Goal: Task Accomplishment & Management: Use online tool/utility

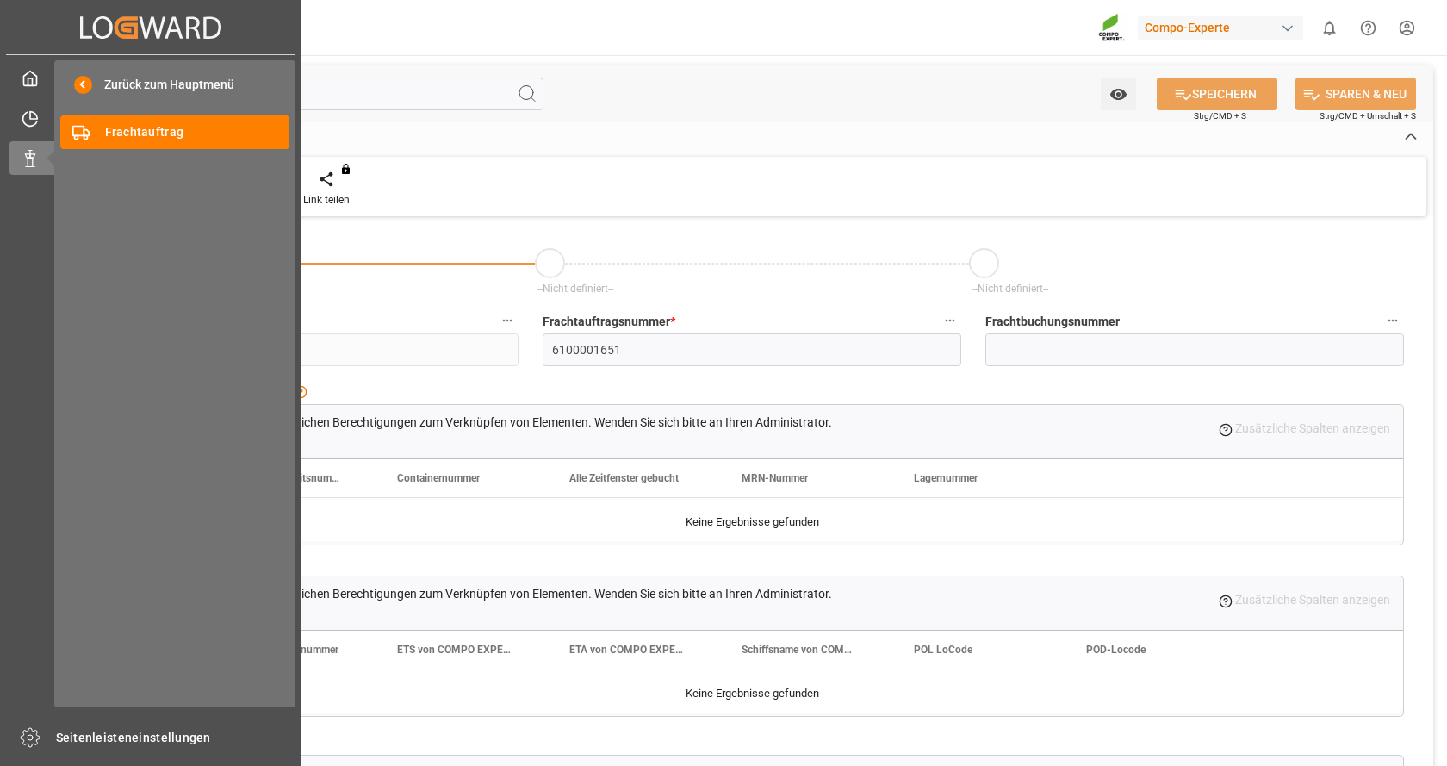
click at [39, 41] on div "Created by potrace 1.15, written by [PERSON_NAME] [DATE]-[DATE] Created by potr…" at bounding box center [150, 27] width 289 height 54
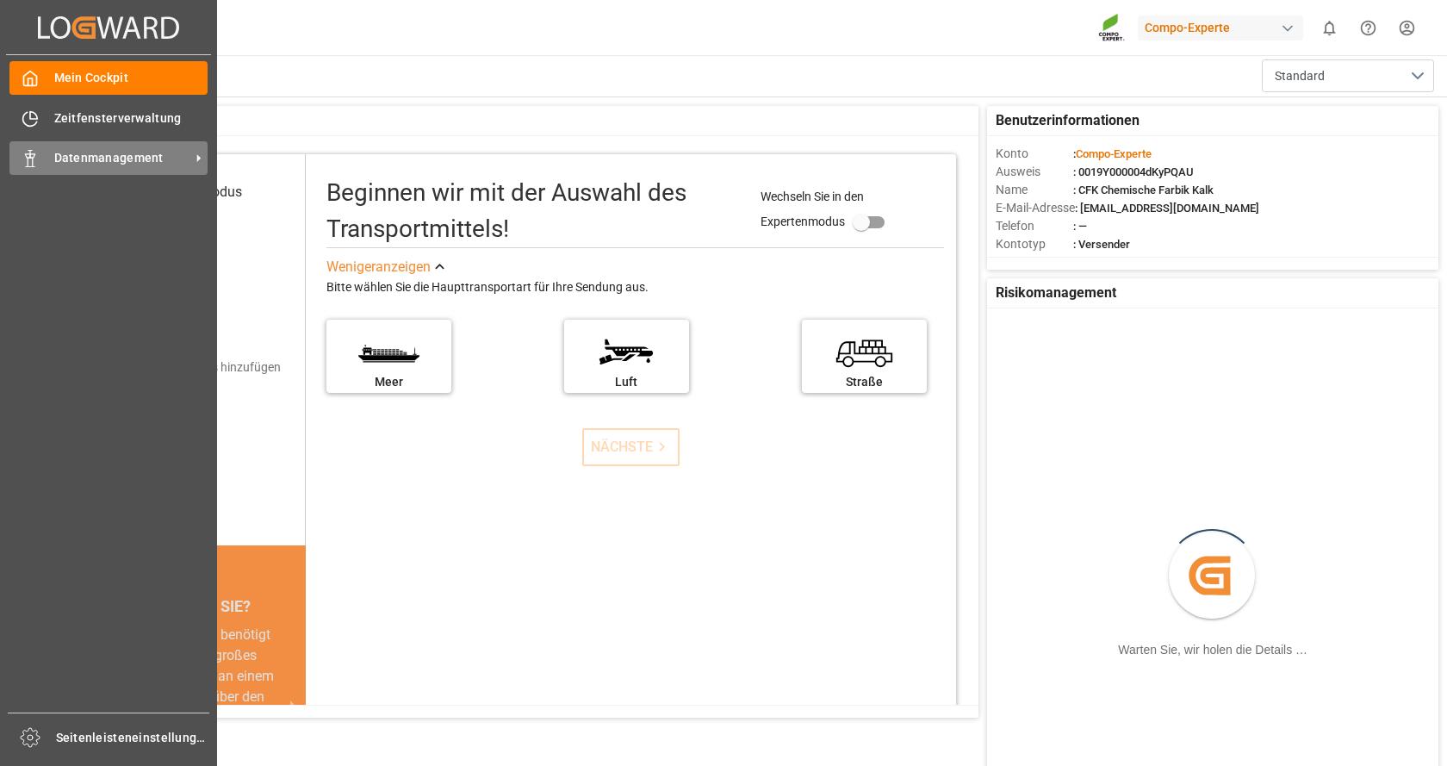
click at [99, 149] on span "Datenmanagement" at bounding box center [122, 158] width 136 height 18
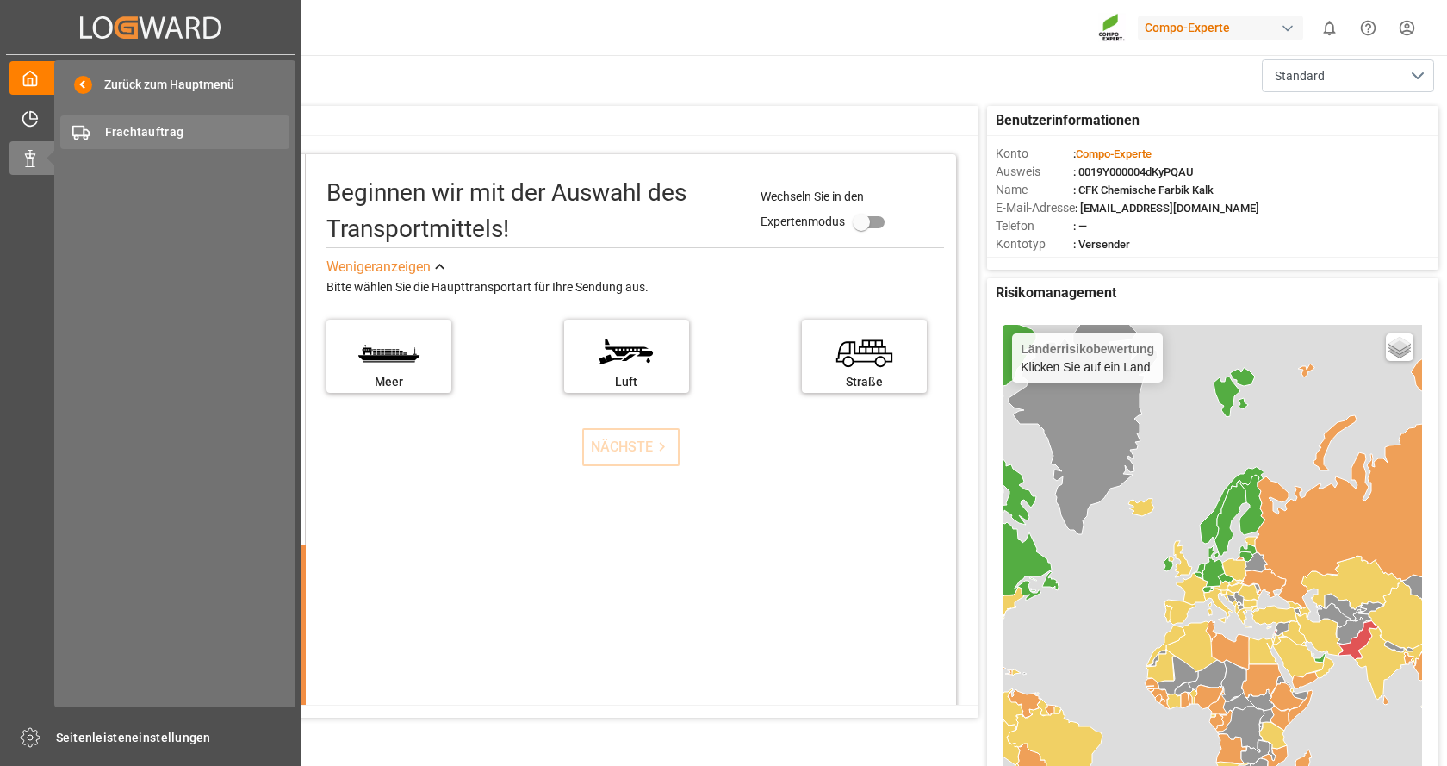
click at [162, 130] on font "Frachtauftrag" at bounding box center [144, 132] width 79 height 14
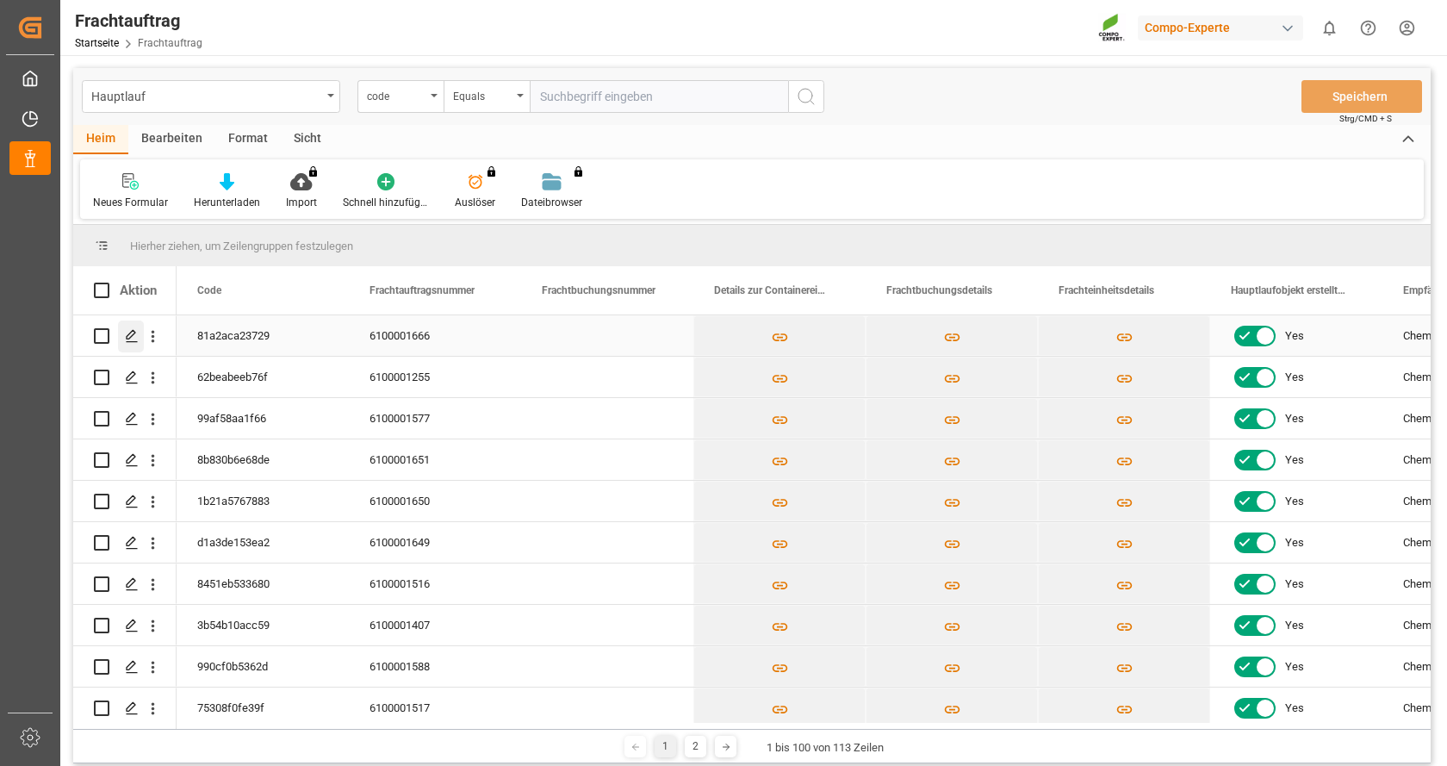
click at [135, 332] on icon "Drücken Sie die LEERTASTE, um diese Zeile auszuwählen." at bounding box center [132, 336] width 14 height 14
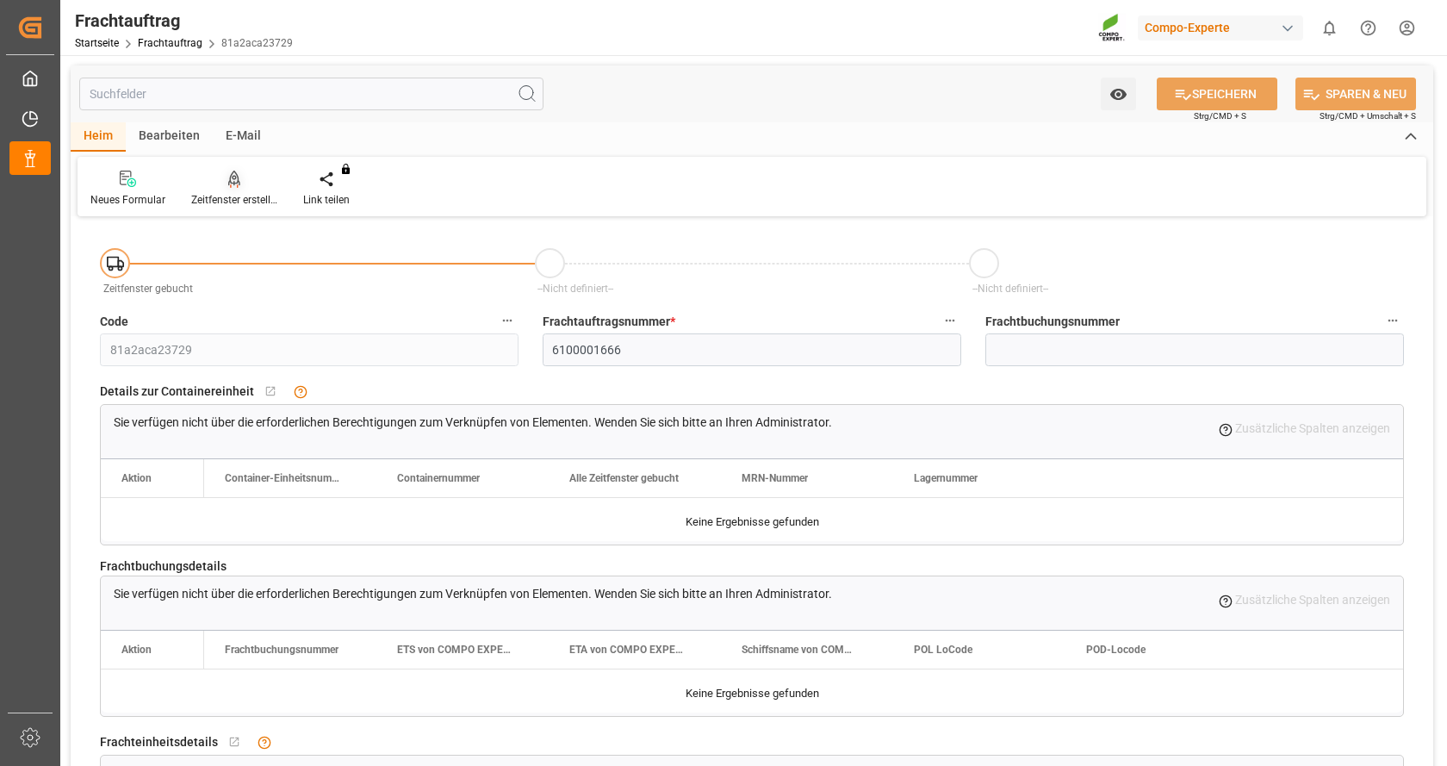
click at [231, 192] on div "Zeitfenster erstellen" at bounding box center [234, 200] width 86 height 16
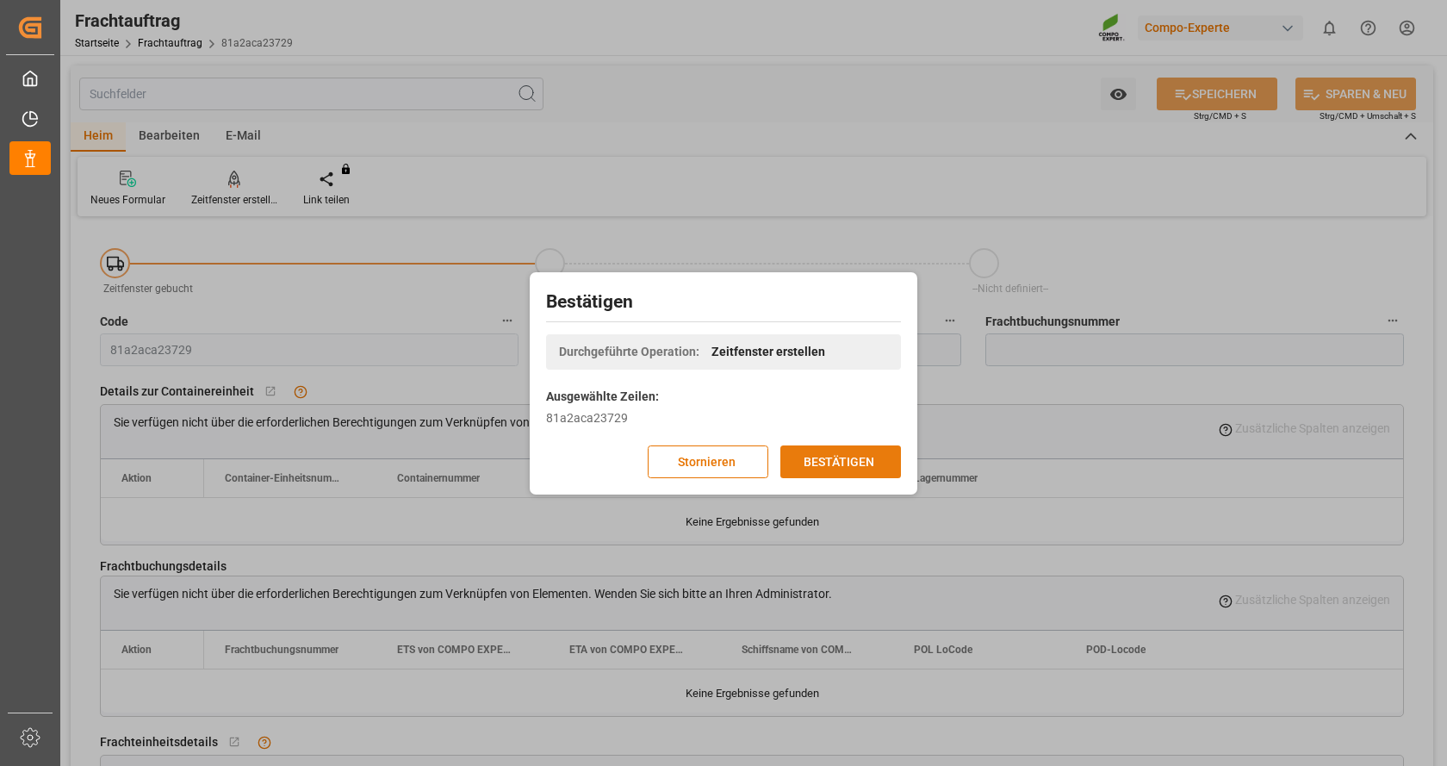
click at [860, 461] on font "BESTÄTIGEN" at bounding box center [839, 461] width 71 height 14
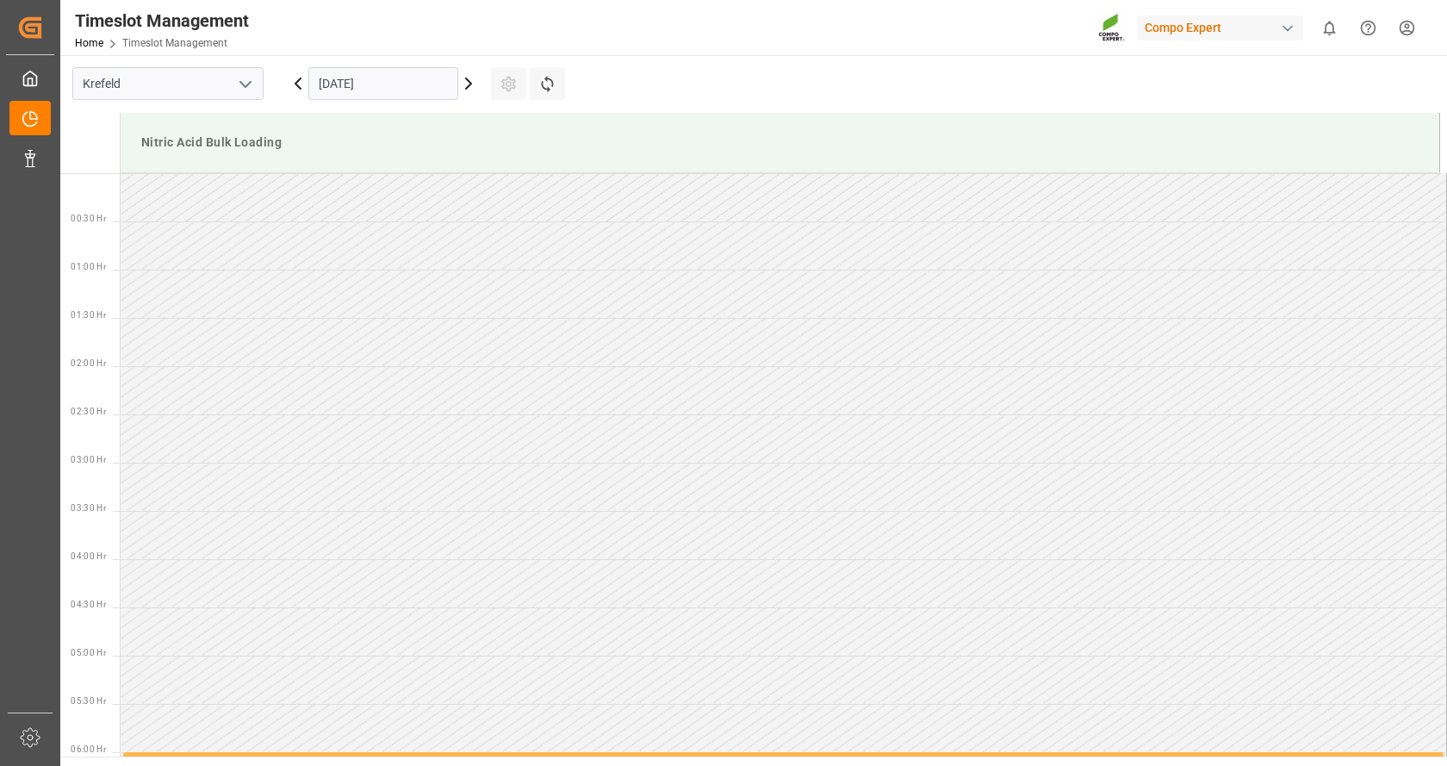
scroll to position [953, 0]
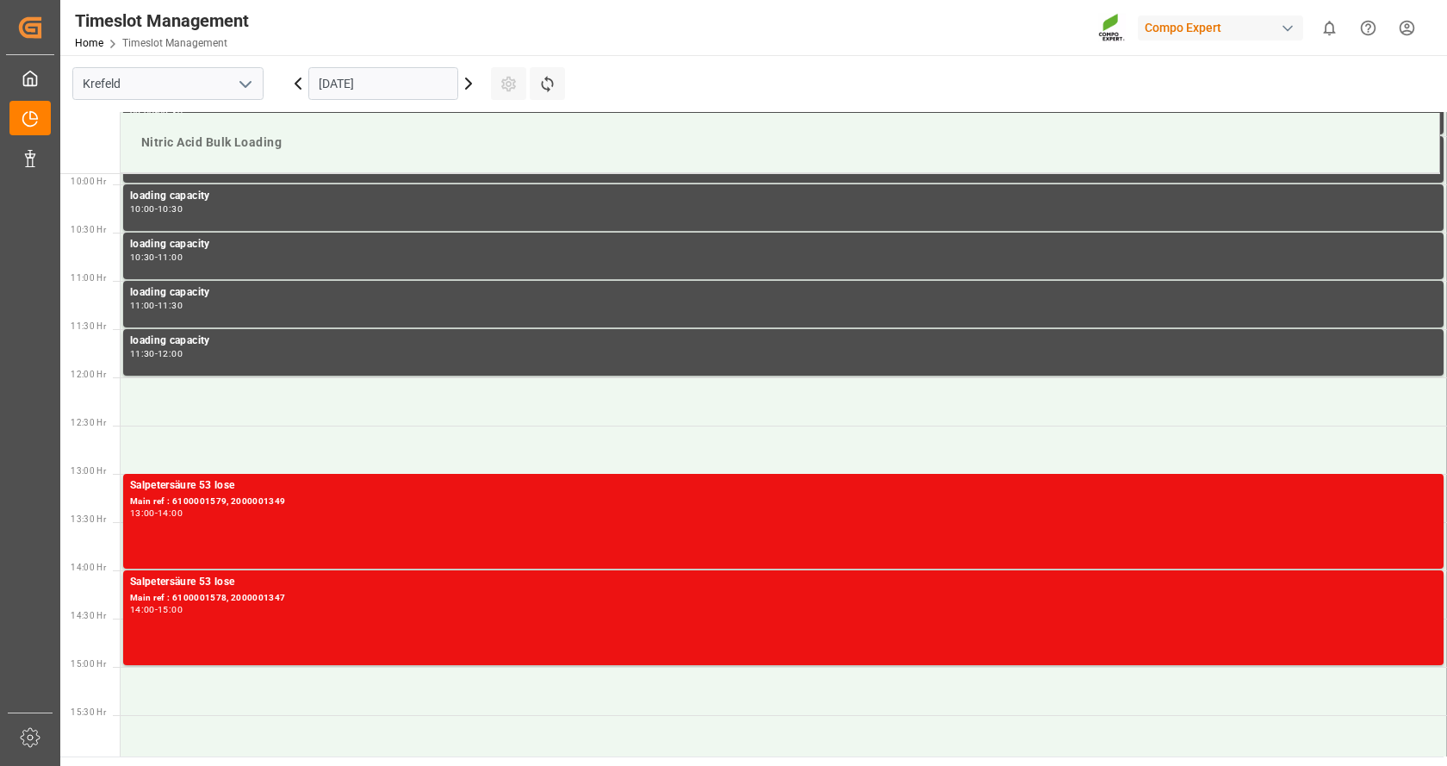
click at [352, 79] on input "03.09.2025" at bounding box center [383, 83] width 150 height 33
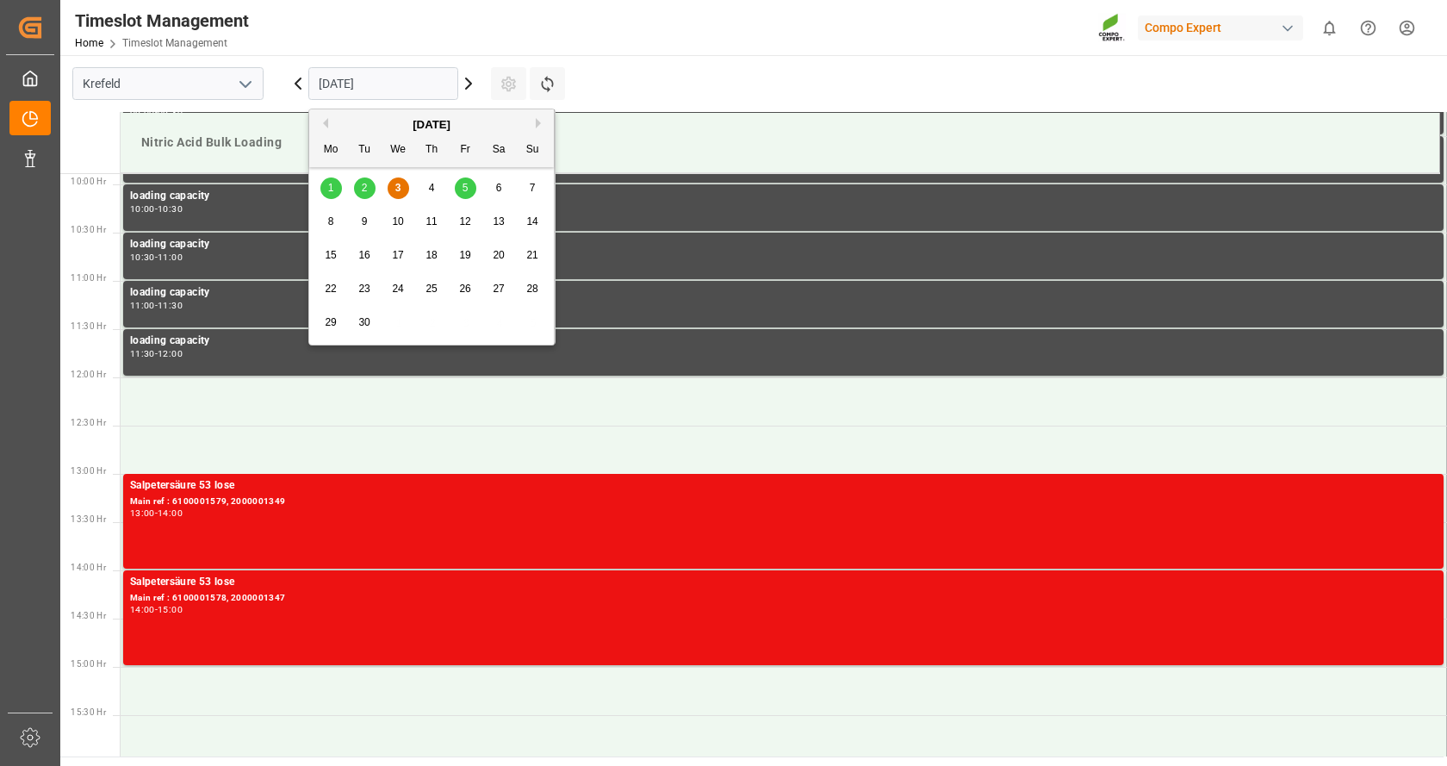
click at [462, 182] on span "5" at bounding box center [465, 188] width 6 height 12
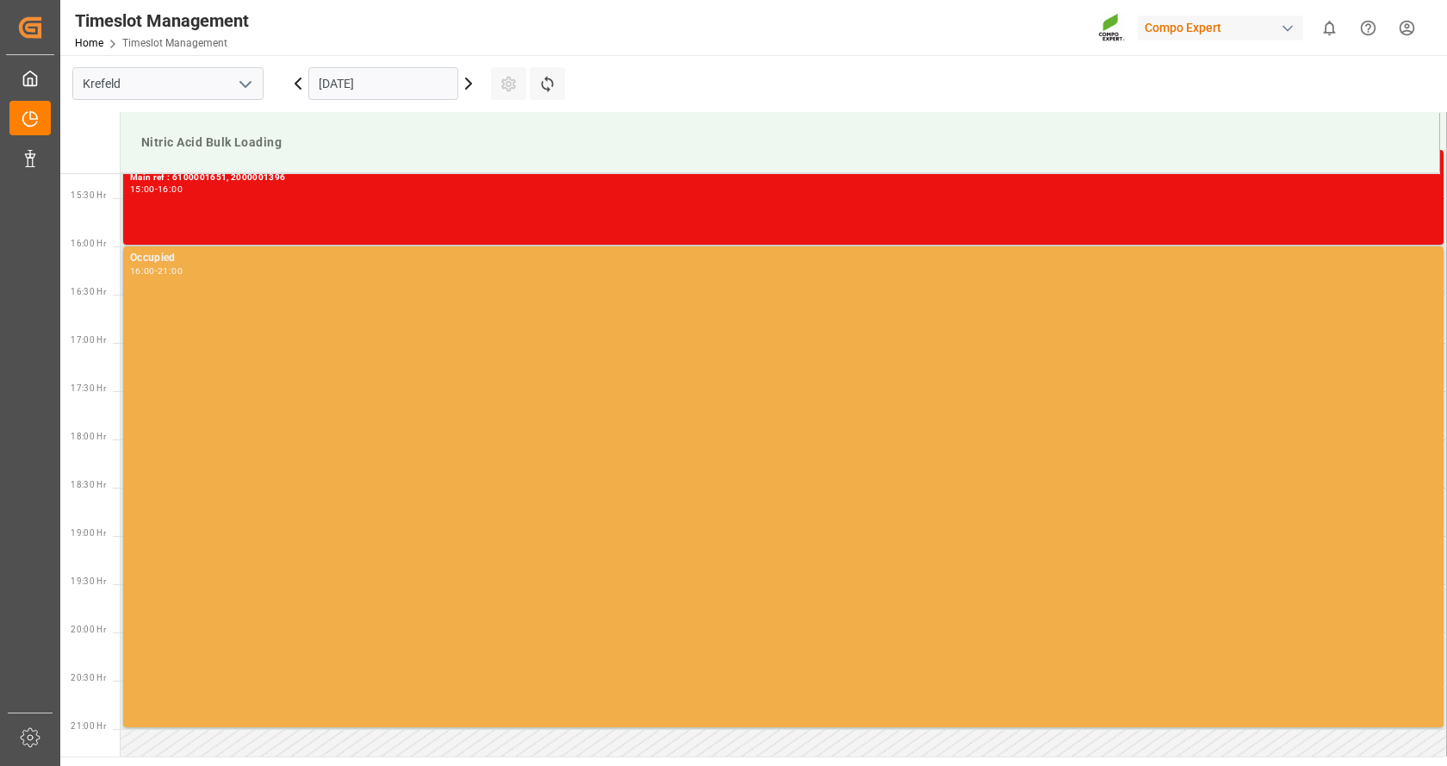
scroll to position [1126, 0]
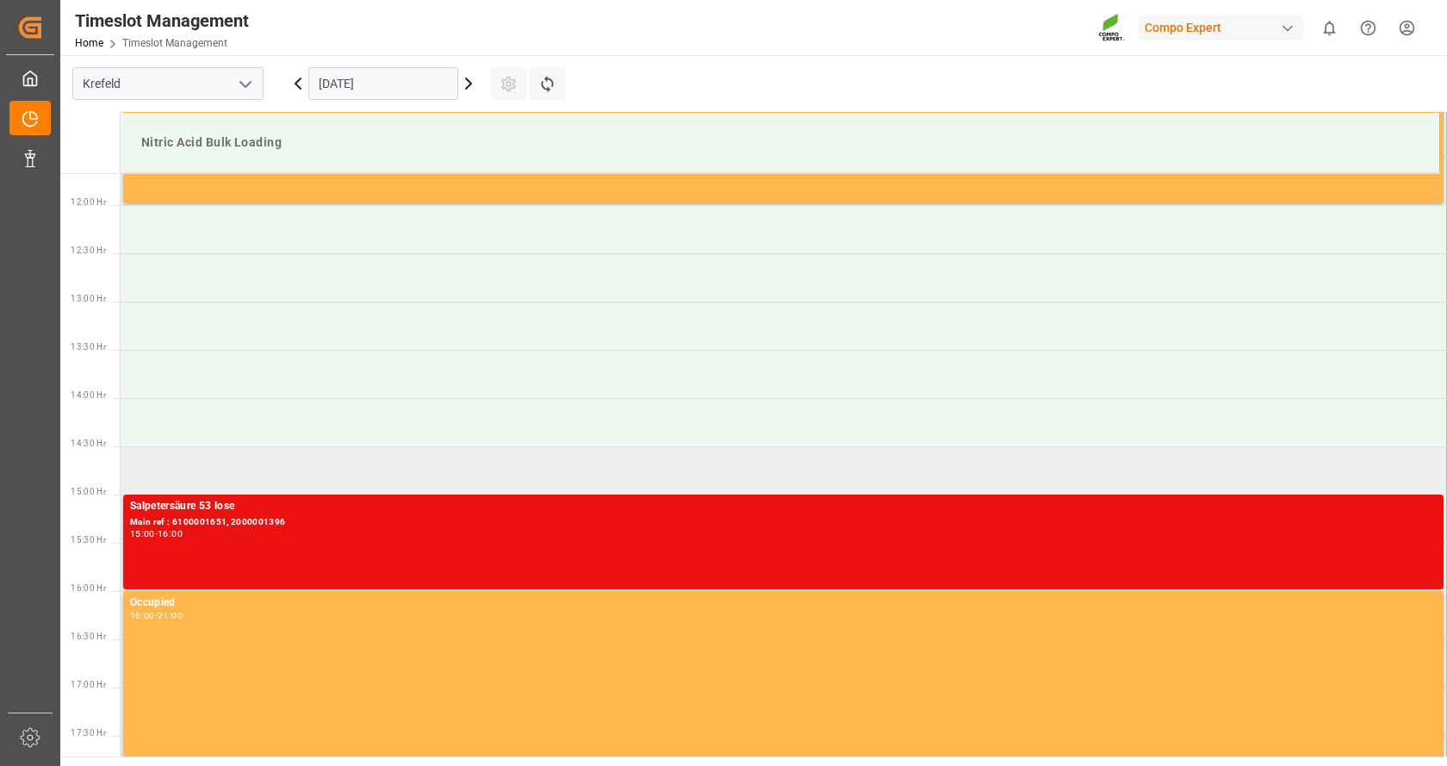
click at [276, 460] on td at bounding box center [784, 470] width 1326 height 48
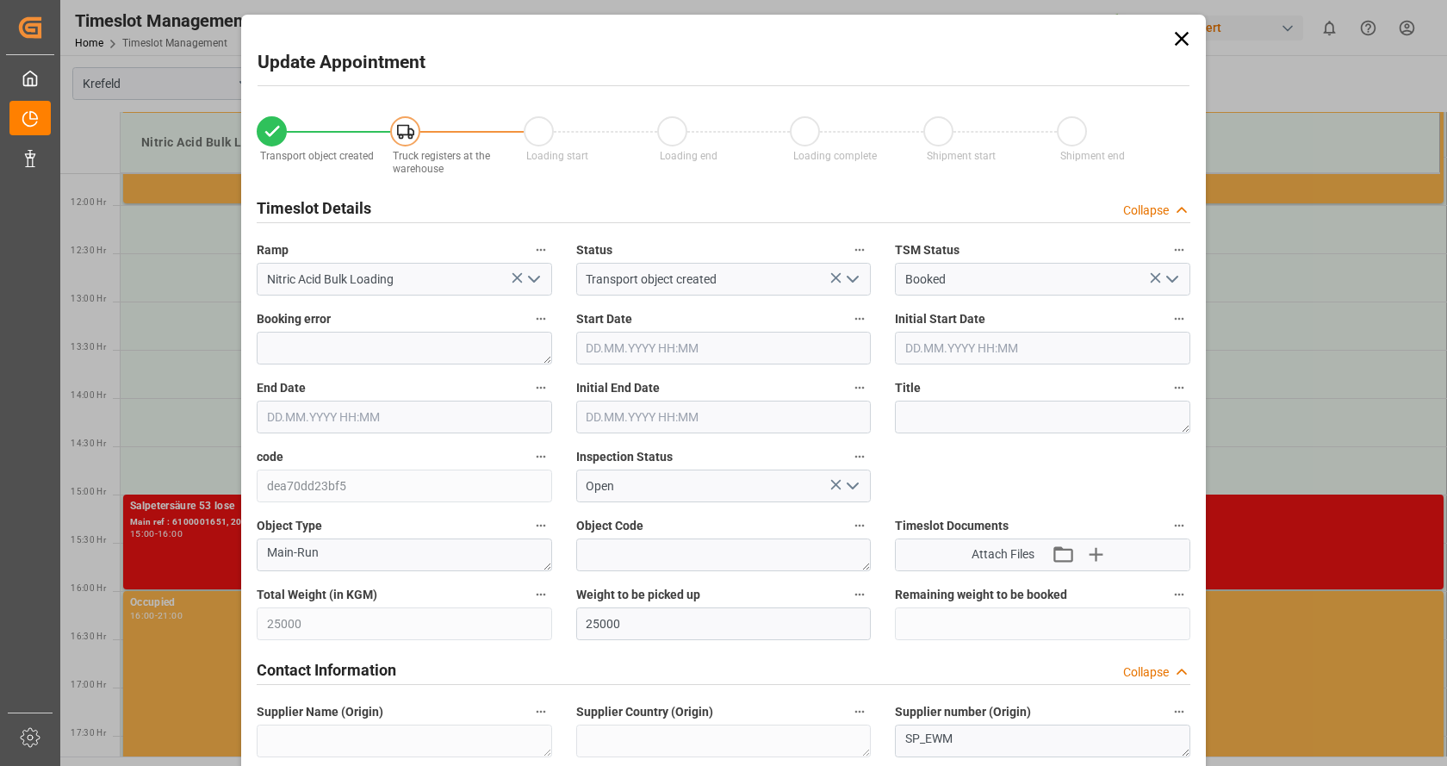
type input "05.09.2025 14:30"
type input "05.09.2025 15:00"
type input "03.09.2025 10:48"
type input "03.09.2025 08:56"
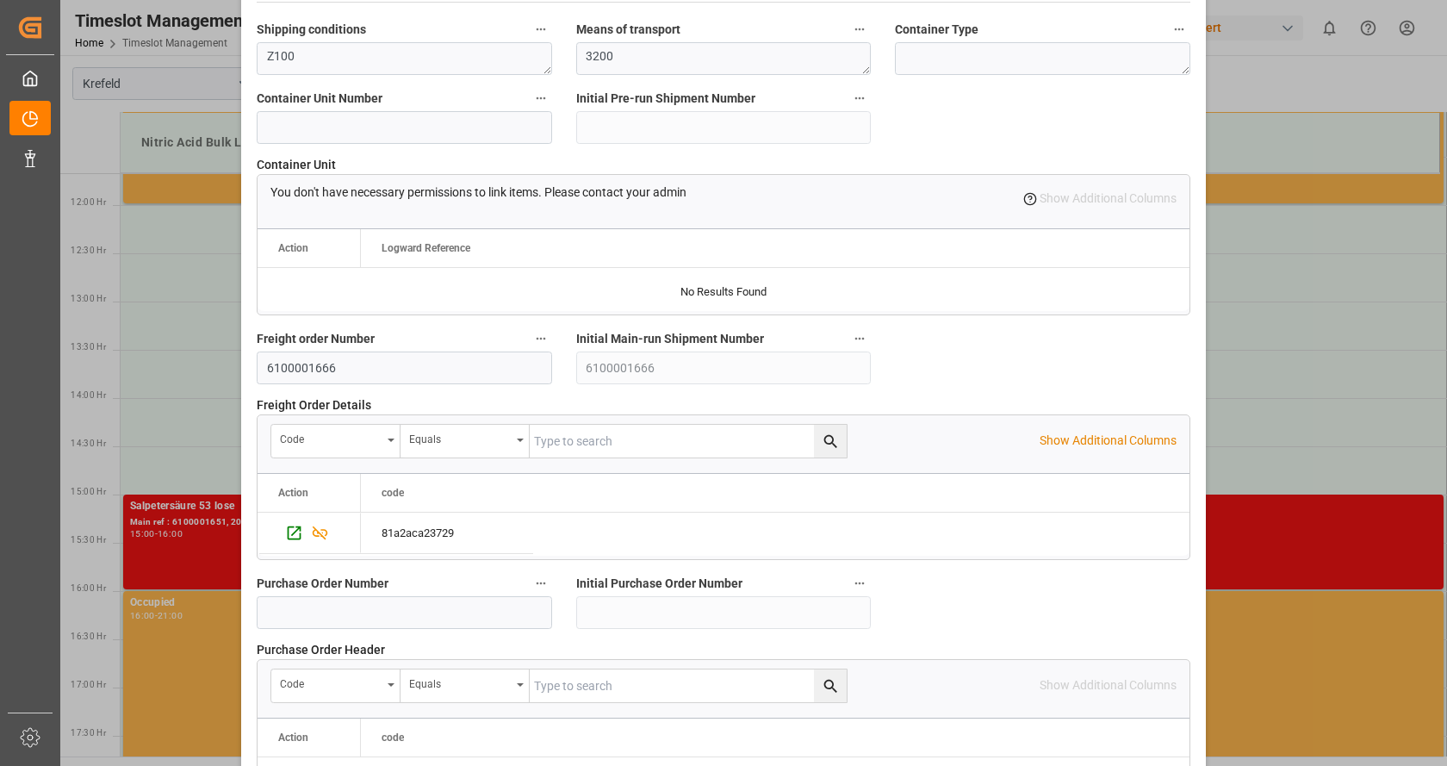
scroll to position [1620, 0]
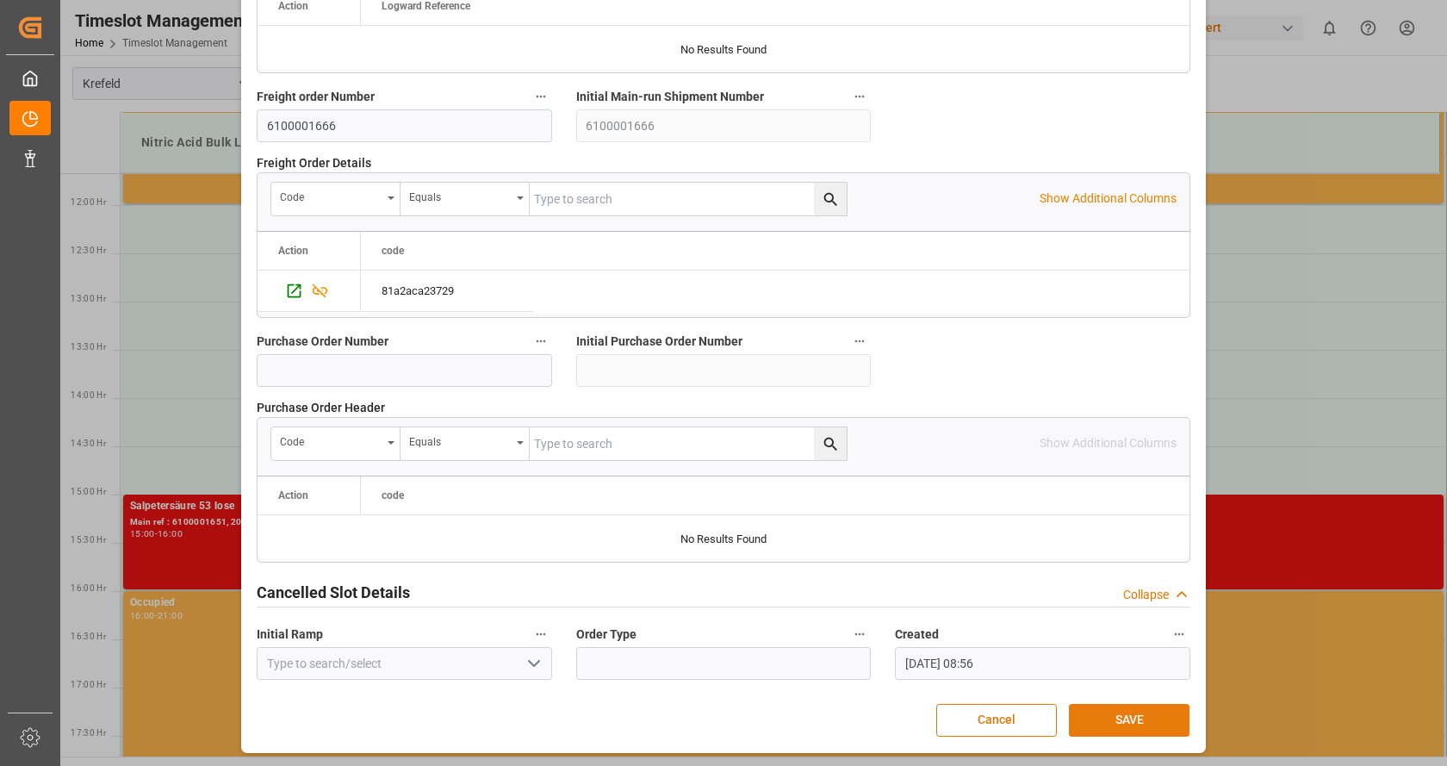
click at [1136, 707] on button "SAVE" at bounding box center [1129, 720] width 121 height 33
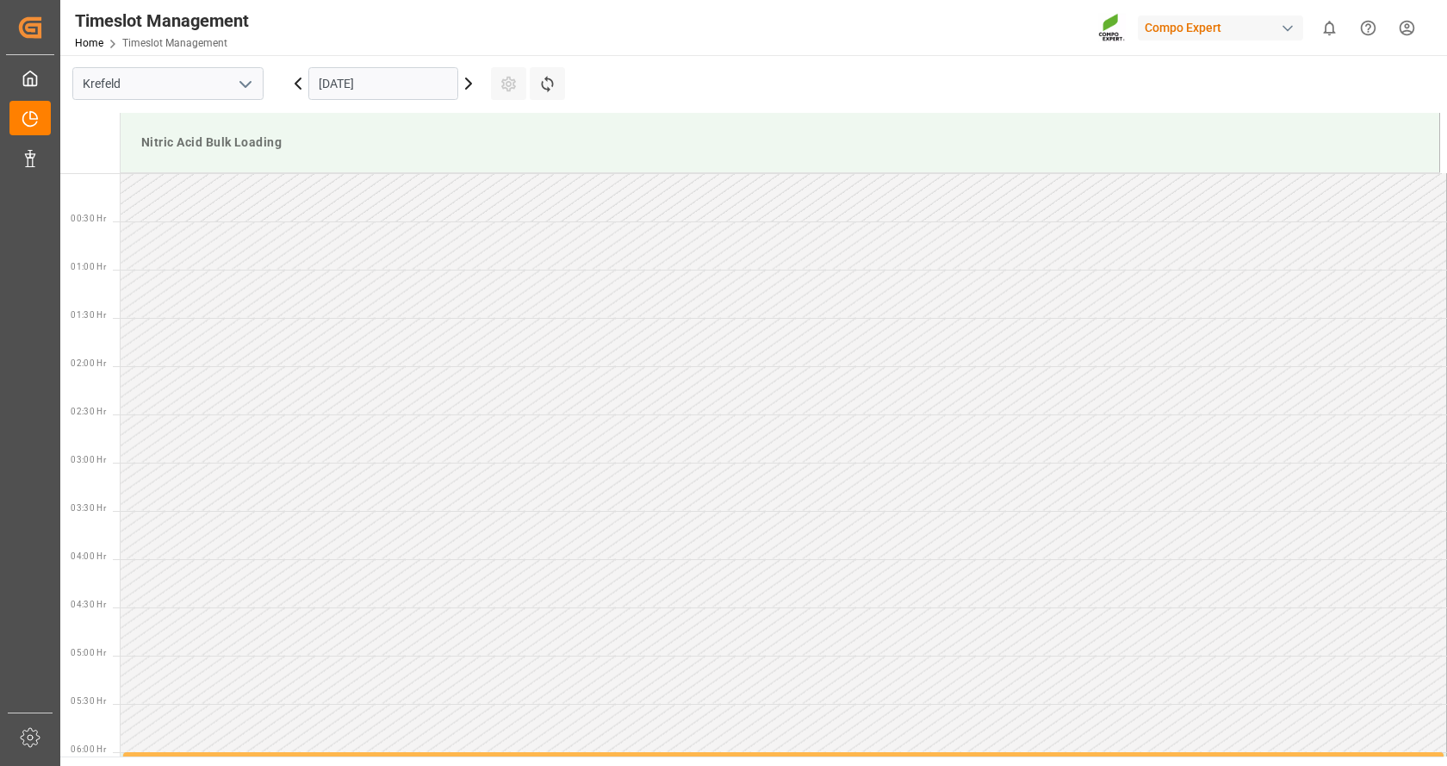
scroll to position [1243, 0]
